Goal: Information Seeking & Learning: Find specific page/section

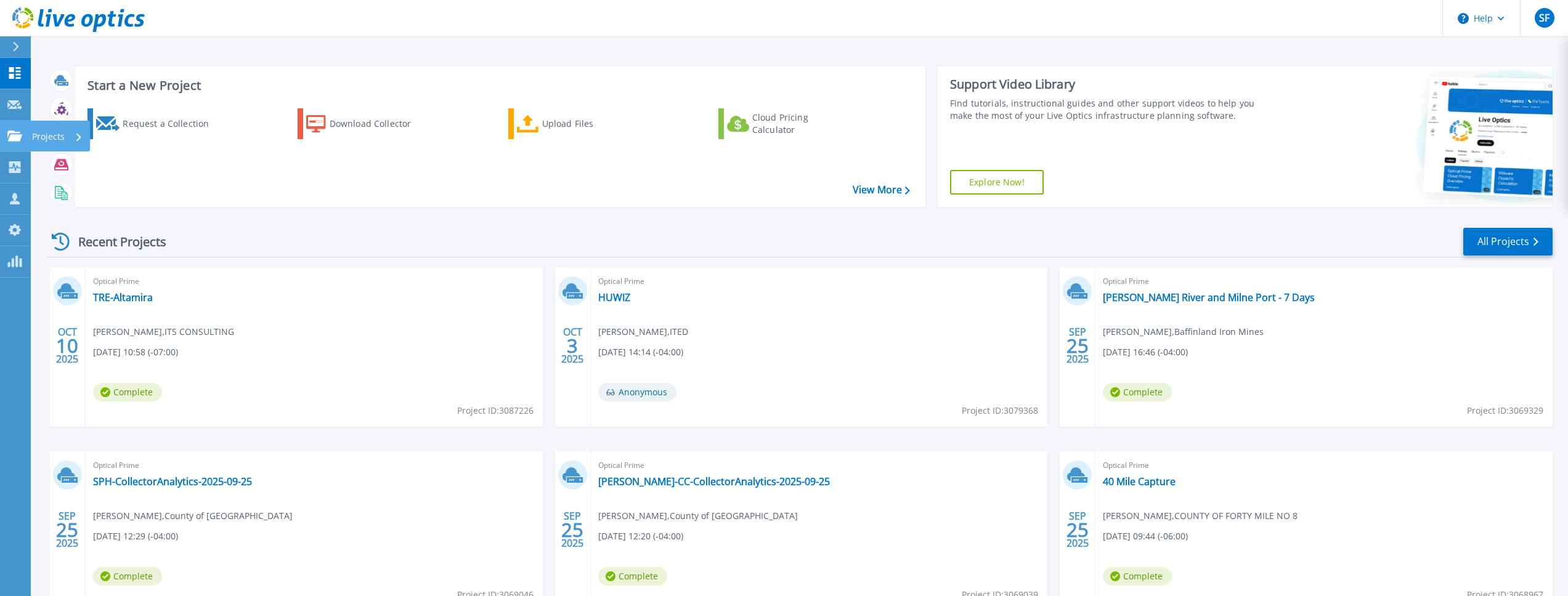
click at [11, 138] on icon at bounding box center [14, 135] width 14 height 10
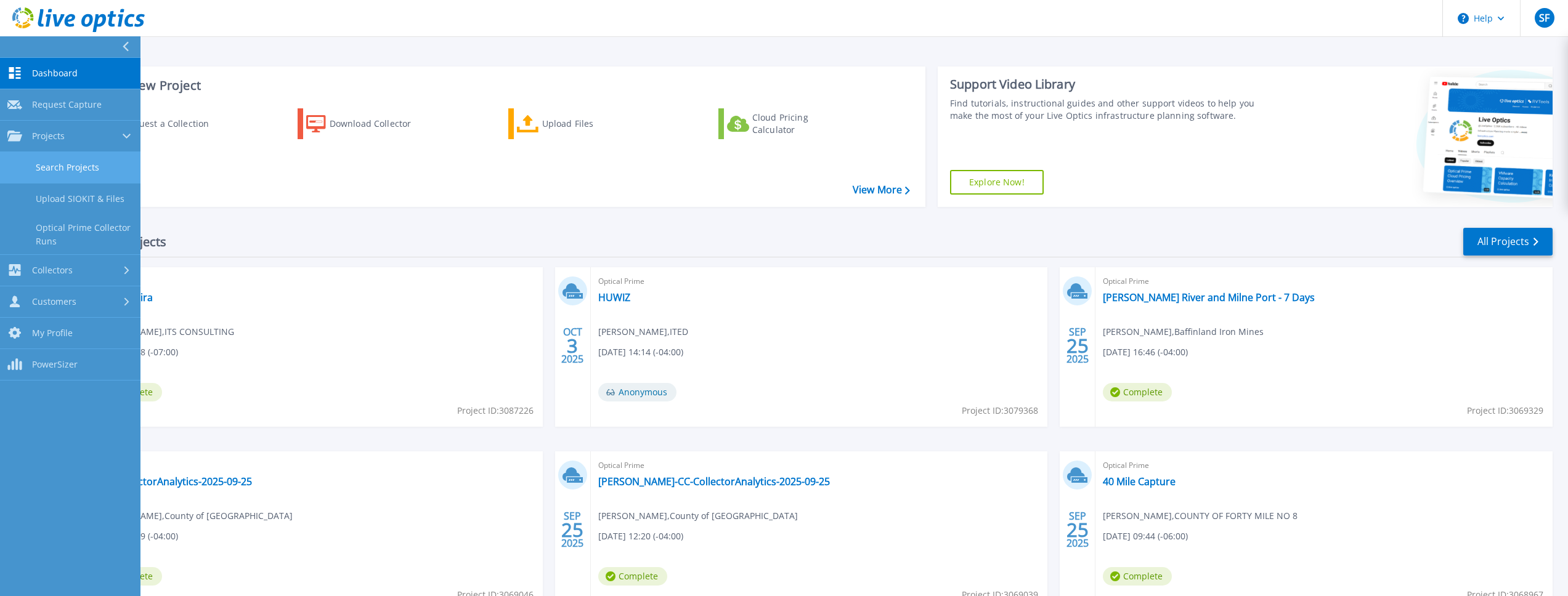
click at [43, 171] on link "Search Projects" at bounding box center [70, 168] width 141 height 32
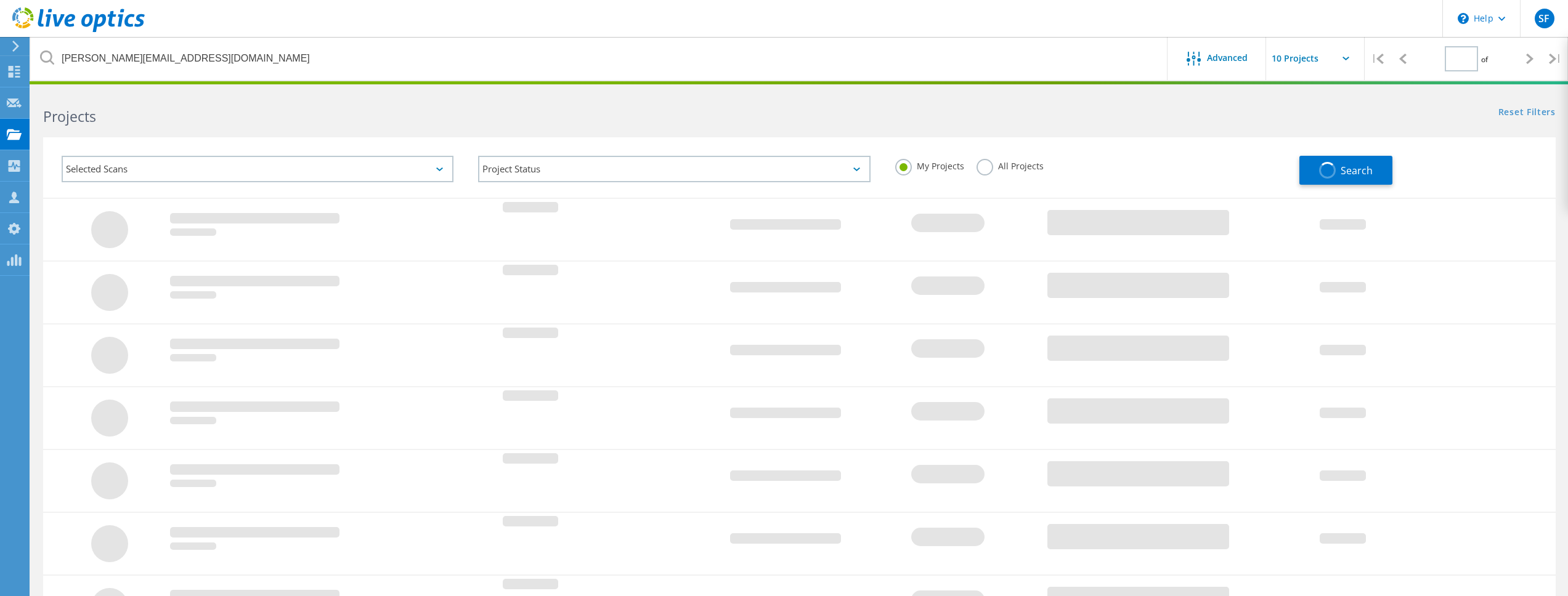
type input "1"
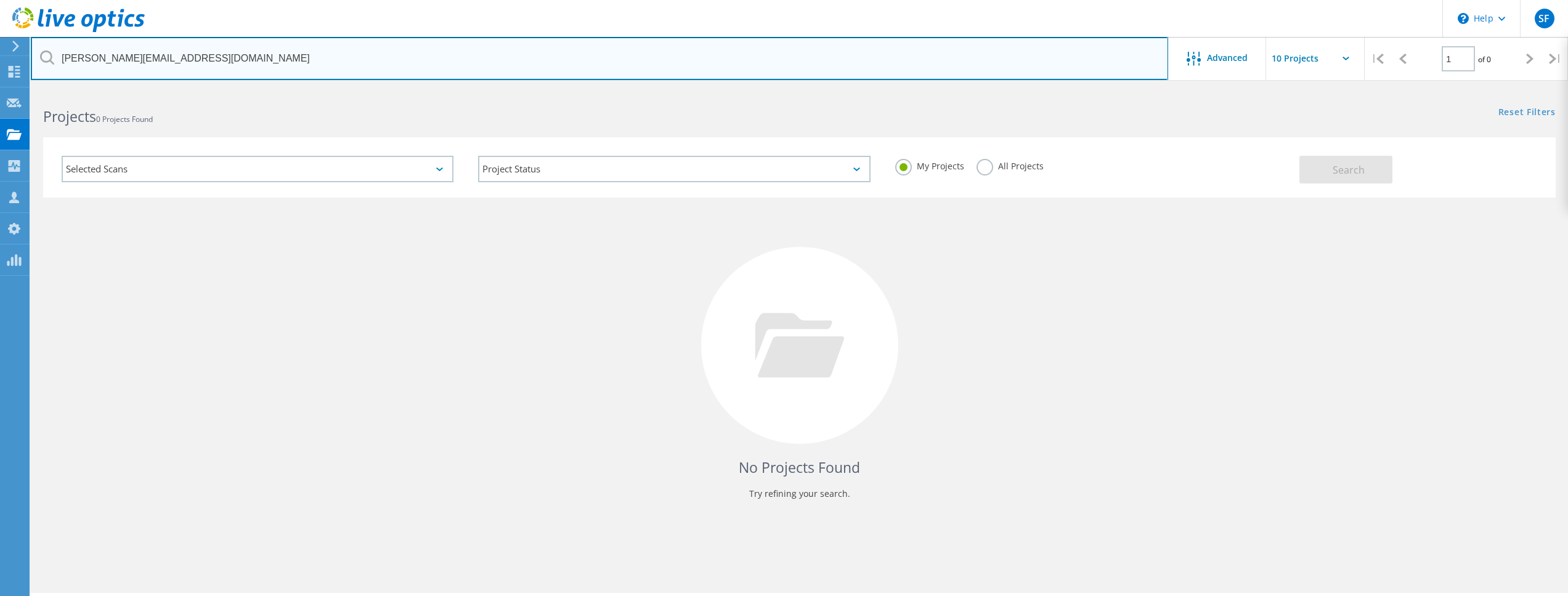
drag, startPoint x: 252, startPoint y: 62, endPoint x: 49, endPoint y: 54, distance: 203.2
click at [49, 54] on div "kevin.yanch@parklandcounty.com" at bounding box center [599, 59] width 1137 height 43
paste input "Dan Simunic"
click at [183, 50] on input "Dan Simunic" at bounding box center [600, 59] width 1138 height 43
drag, startPoint x: 180, startPoint y: 63, endPoint x: 51, endPoint y: 56, distance: 129.2
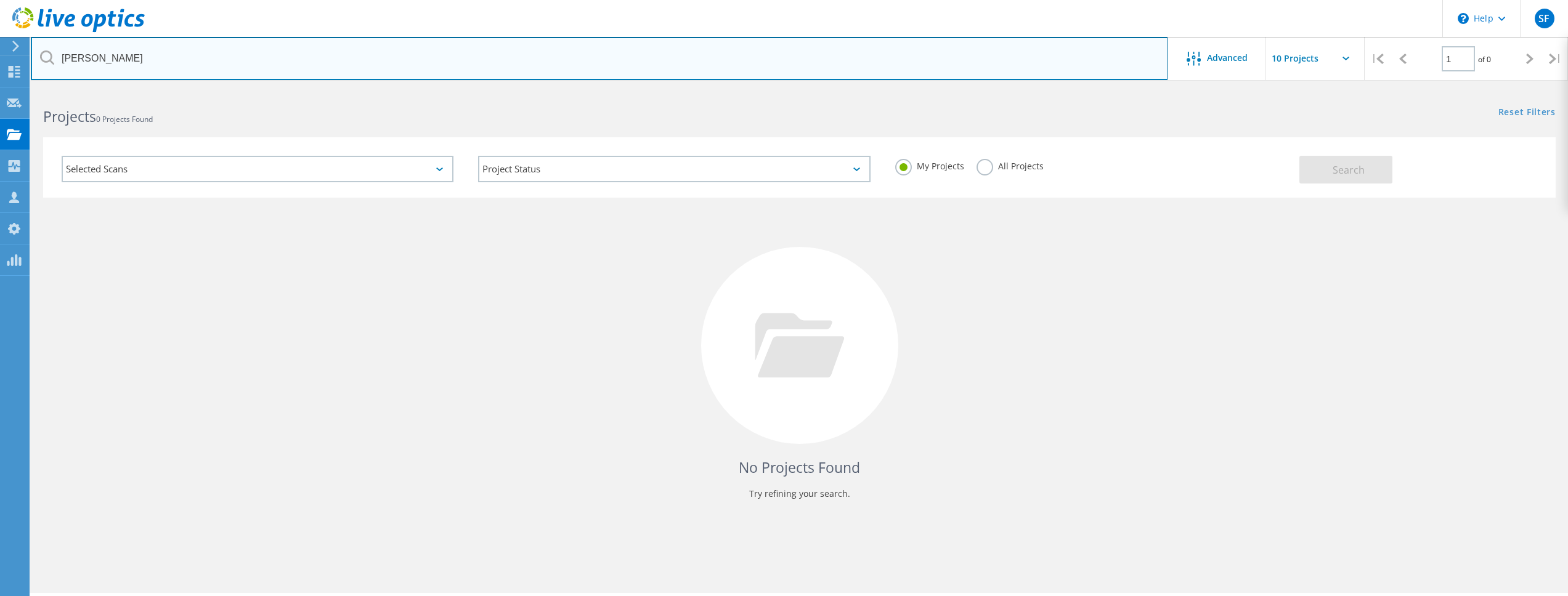
click at [51, 56] on div "Dan Simunic" at bounding box center [599, 59] width 1137 height 43
paste input "i-Virtualize"
drag, startPoint x: 139, startPoint y: 63, endPoint x: 39, endPoint y: 53, distance: 100.5
click at [39, 53] on input "i-Virtualize" at bounding box center [600, 59] width 1138 height 43
paste input "dan.simunic@i-virtualize.com"
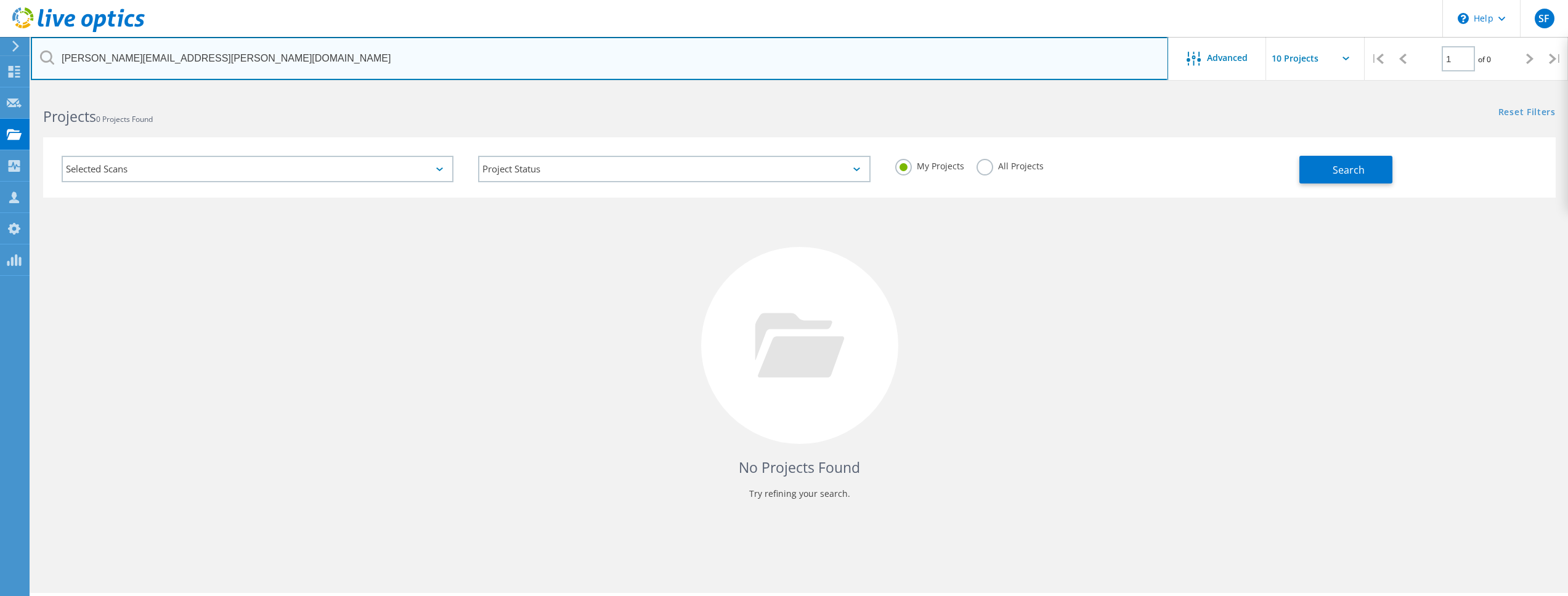
type input "dan.simunic@i-virtualize.com"
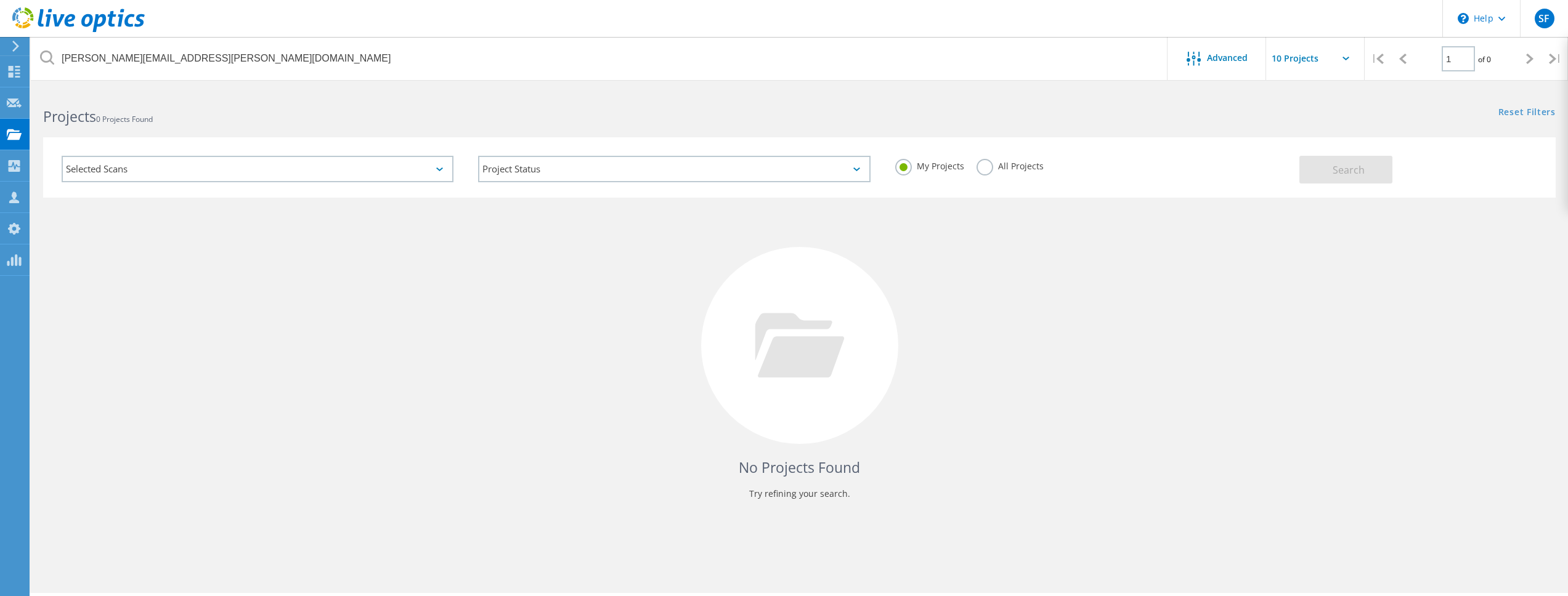
click at [1010, 158] on div "My Projects All Projects" at bounding box center [1092, 166] width 416 height 45
click at [1009, 161] on label "All Projects" at bounding box center [1009, 165] width 67 height 12
click at [0, 0] on input "All Projects" at bounding box center [0, 0] width 0 height 0
click at [1360, 172] on span "Search" at bounding box center [1349, 170] width 32 height 14
